Goal: Information Seeking & Learning: Find specific fact

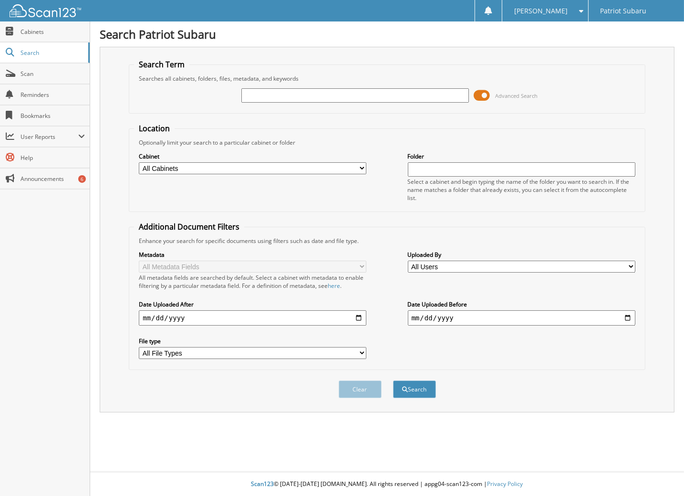
click at [263, 89] on input "text" at bounding box center [355, 95] width 228 height 14
type input "patricia ;azaroff"
click at [393, 380] on button "Search" at bounding box center [414, 389] width 43 height 18
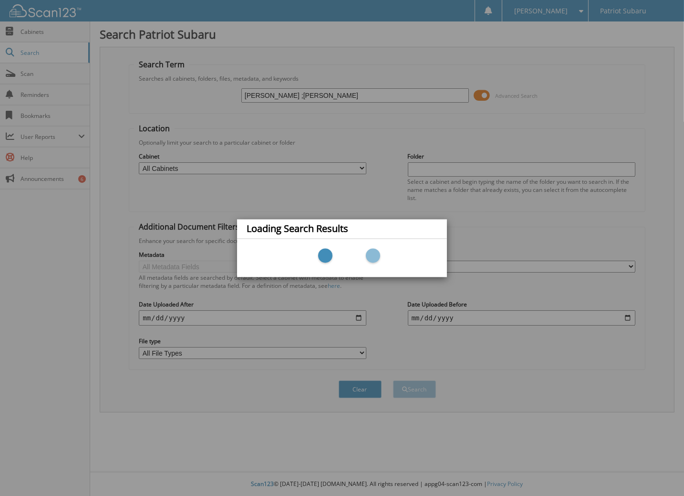
click at [271, 90] on div "Loading Search Results" at bounding box center [342, 248] width 684 height 496
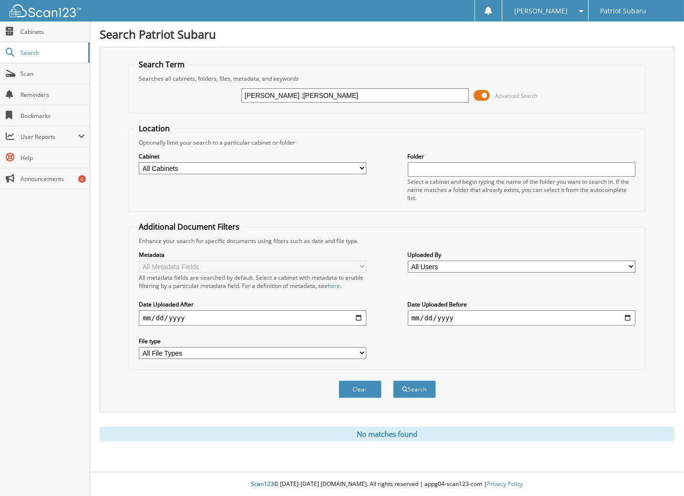
click at [273, 93] on input "[PERSON_NAME] ;[PERSON_NAME]" at bounding box center [355, 95] width 228 height 14
type input "patricia lazaroff"
click at [393, 380] on button "Search" at bounding box center [414, 389] width 43 height 18
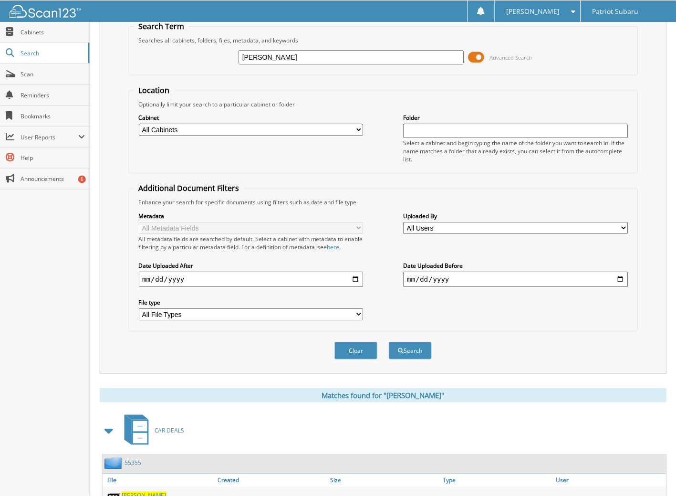
scroll to position [190, 0]
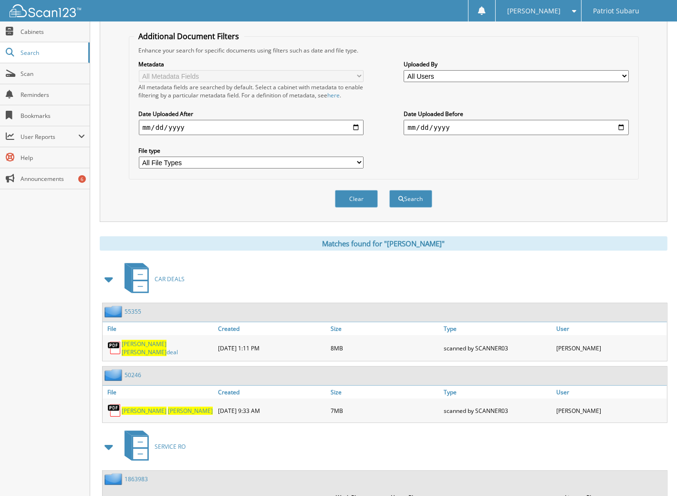
click at [149, 348] on span "[PERSON_NAME]" at bounding box center [144, 352] width 45 height 8
